Goal: Task Accomplishment & Management: Manage account settings

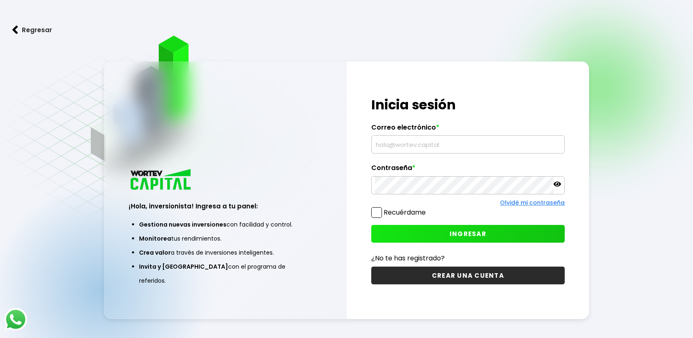
type input "[EMAIL_ADDRESS][DOMAIN_NAME]"
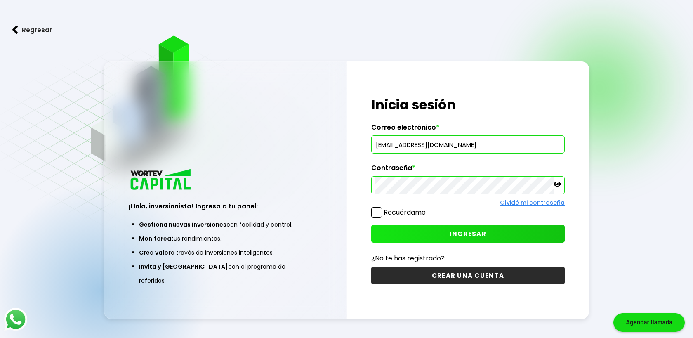
click at [466, 229] on span "INGRESAR" at bounding box center [468, 233] width 37 height 9
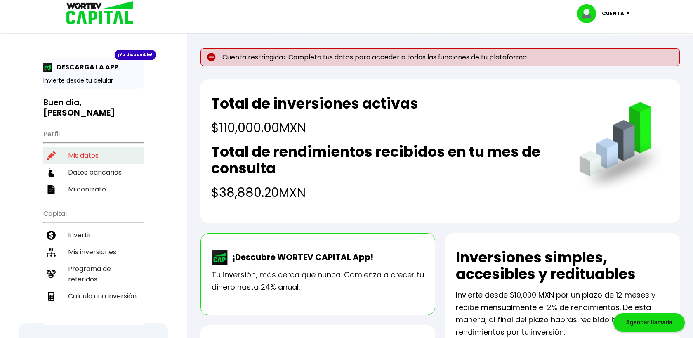
click at [112, 148] on li "Mis datos" at bounding box center [93, 155] width 100 height 17
select select "Hombre"
select select "Posgrado"
select select "MX"
select select "HSBC"
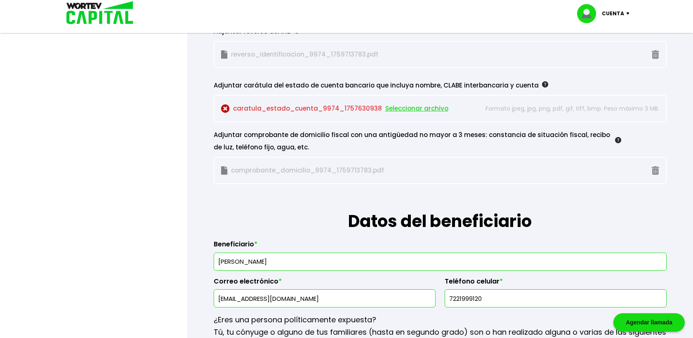
scroll to position [824, 0]
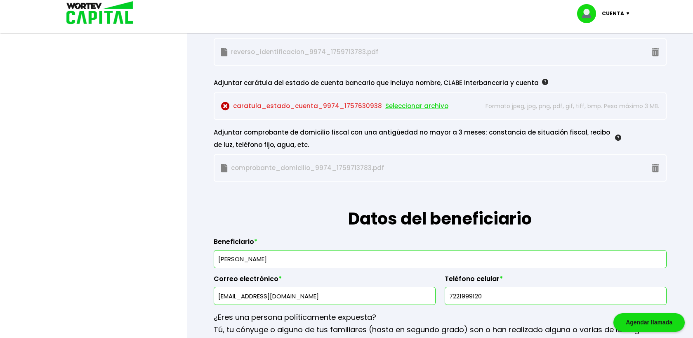
click at [542, 81] on img at bounding box center [545, 82] width 6 height 6
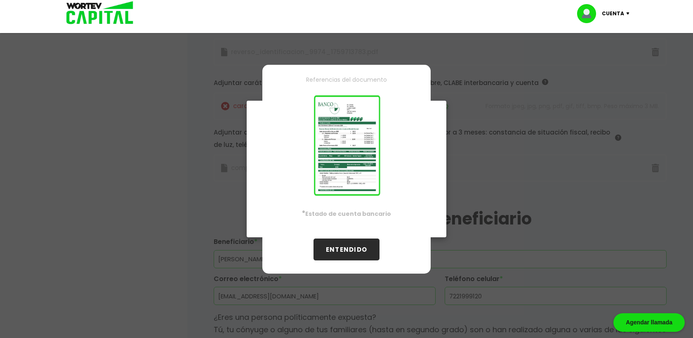
click at [365, 245] on button "ENTENDIDO" at bounding box center [346, 249] width 66 height 22
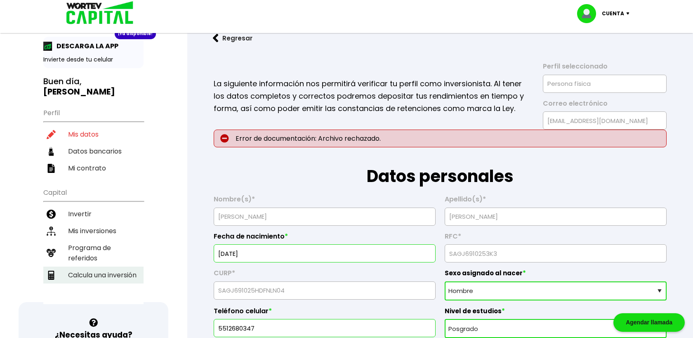
scroll to position [18, 0]
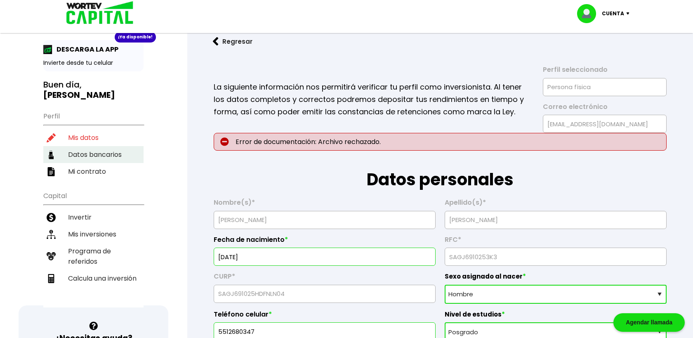
click at [113, 146] on li "Datos bancarios" at bounding box center [93, 154] width 100 height 17
select select "HSBC"
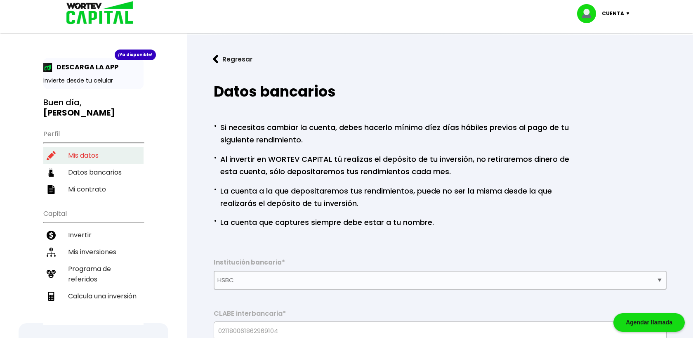
click at [120, 147] on li "Mis datos" at bounding box center [93, 155] width 100 height 17
select select "Hombre"
select select "Posgrado"
select select "MX"
select select "HSBC"
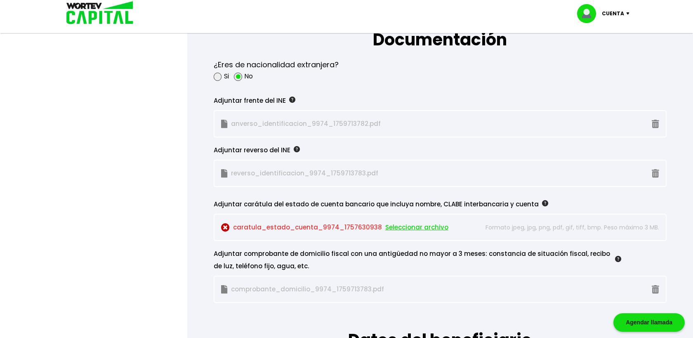
scroll to position [716, 0]
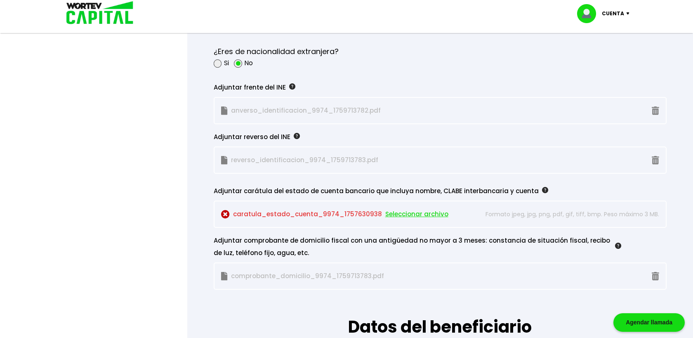
click at [429, 215] on span "Seleccionar archivo" at bounding box center [416, 214] width 63 height 12
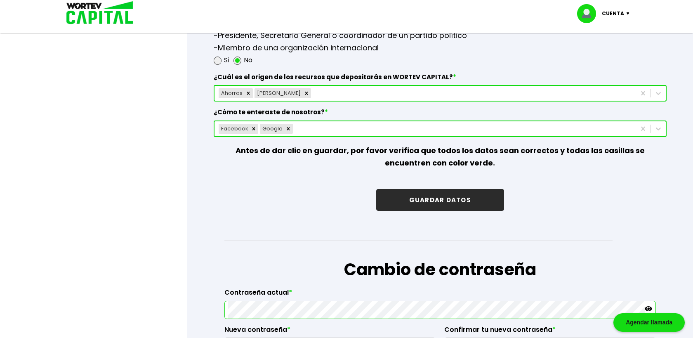
scroll to position [1181, 0]
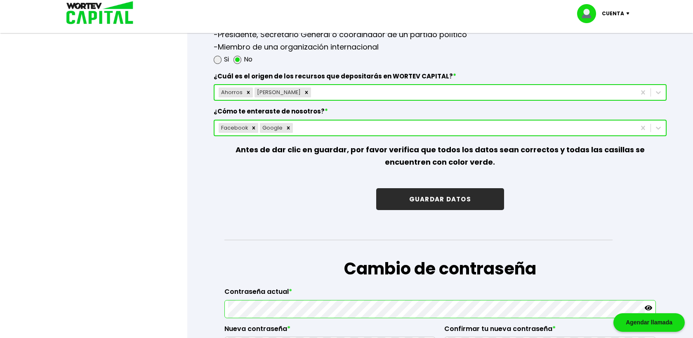
click at [482, 201] on button "GUARDAR DATOS" at bounding box center [440, 199] width 128 height 22
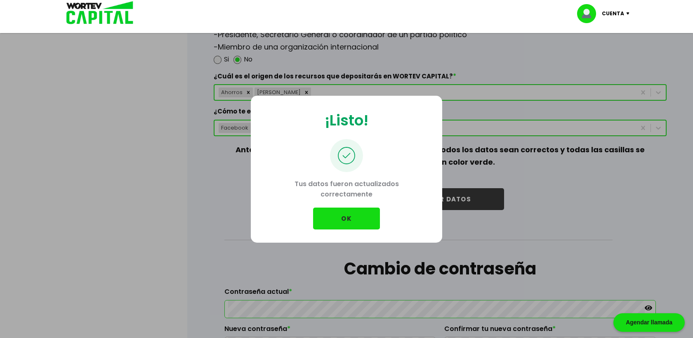
click at [360, 221] on button "OK" at bounding box center [346, 218] width 67 height 22
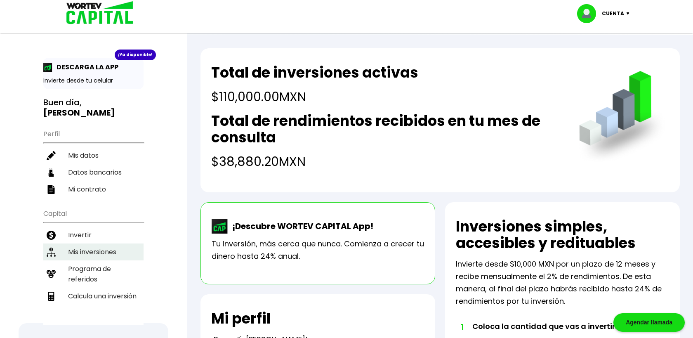
click at [117, 243] on li "Mis inversiones" at bounding box center [93, 251] width 100 height 17
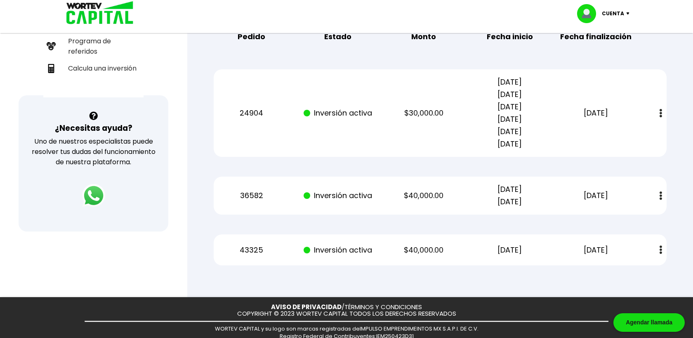
scroll to position [248, 0]
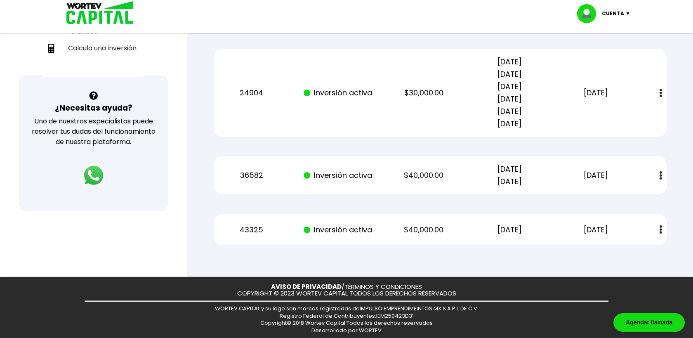
click at [629, 13] on img at bounding box center [629, 13] width 11 height 2
click at [595, 57] on li "Cerrar sesión" at bounding box center [604, 55] width 66 height 17
